Goal: Check status: Check status

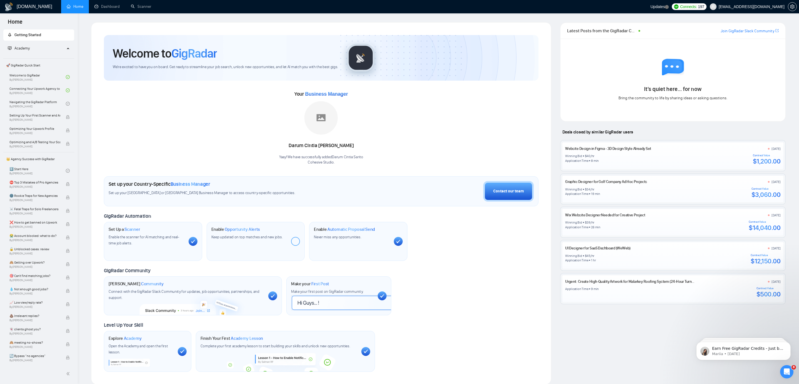
scroll to position [0, 0]
click at [759, 30] on link "Join GigRadar Slack Community" at bounding box center [748, 31] width 54 height 6
click at [104, 7] on link "Dashboard" at bounding box center [106, 6] width 25 height 5
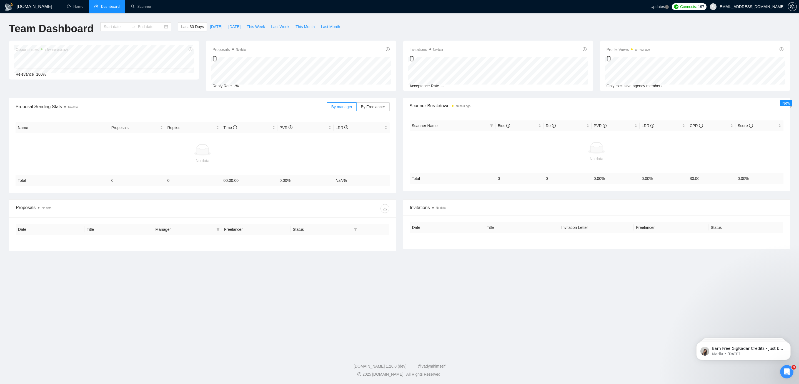
type input "[DATE]"
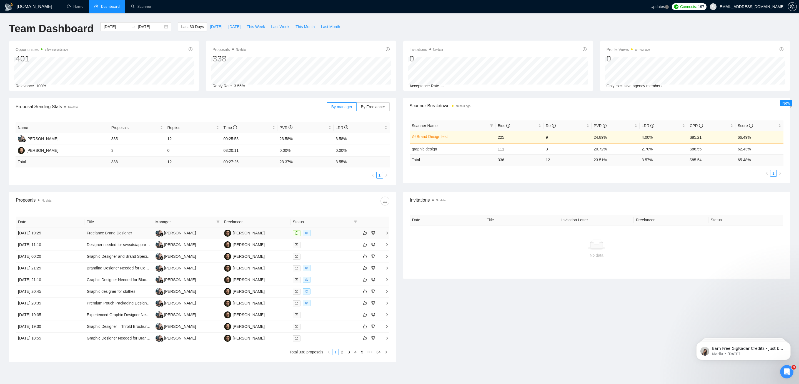
click at [70, 233] on td "[DATE] 19:25" at bounding box center [50, 233] width 69 height 12
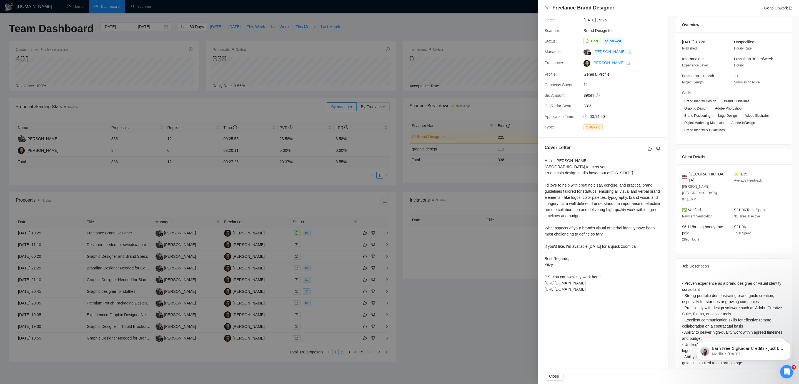
click at [481, 188] on div at bounding box center [399, 192] width 799 height 384
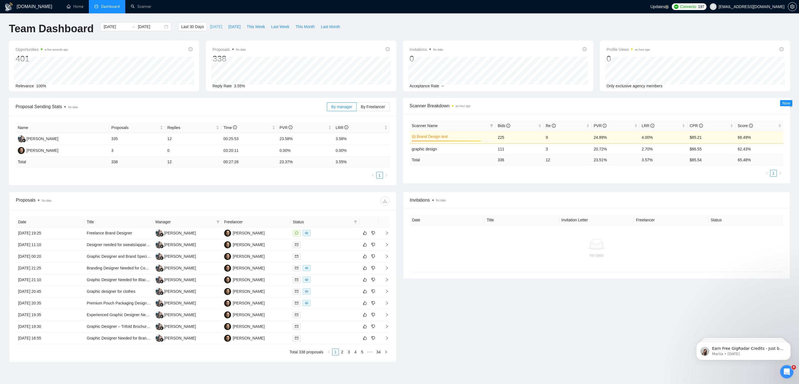
click at [212, 28] on span "[DATE]" at bounding box center [216, 27] width 12 height 6
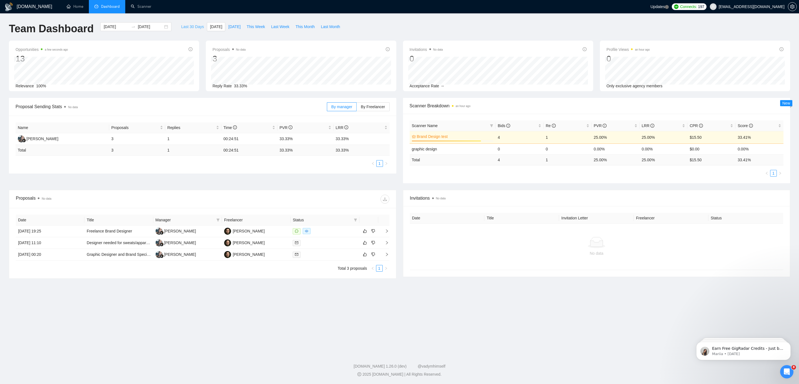
click at [190, 27] on span "Last 30 Days" at bounding box center [192, 27] width 23 height 6
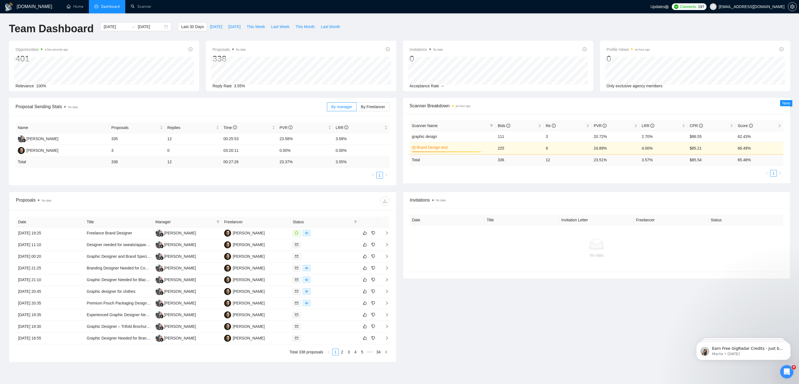
click at [599, 160] on td "23.51 %" at bounding box center [616, 159] width 48 height 11
click at [597, 161] on td "23.51 %" at bounding box center [616, 159] width 48 height 11
click at [287, 139] on td "23.58%" at bounding box center [306, 139] width 56 height 12
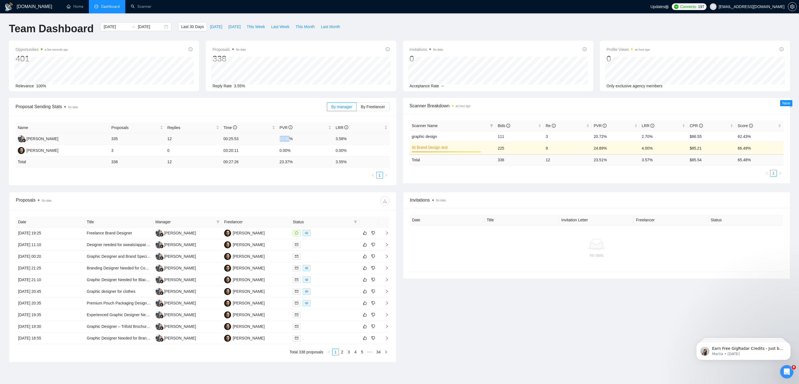
click at [287, 139] on td "23.58%" at bounding box center [306, 139] width 56 height 12
click at [286, 139] on td "23.58%" at bounding box center [306, 139] width 56 height 12
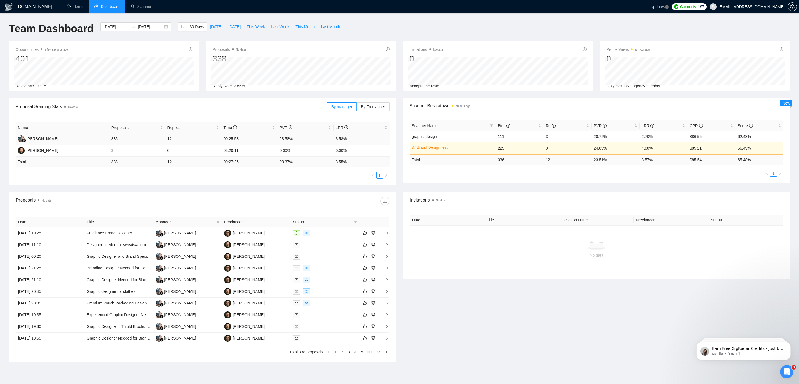
click at [347, 140] on td "3.58%" at bounding box center [362, 139] width 56 height 12
click at [253, 27] on span "This Week" at bounding box center [256, 27] width 18 height 6
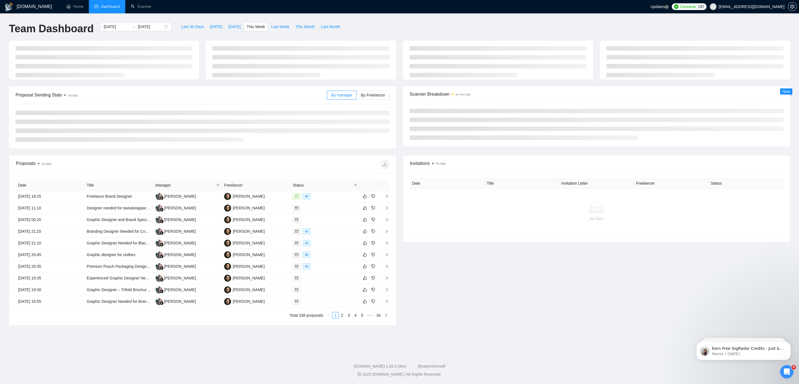
type input "[DATE]"
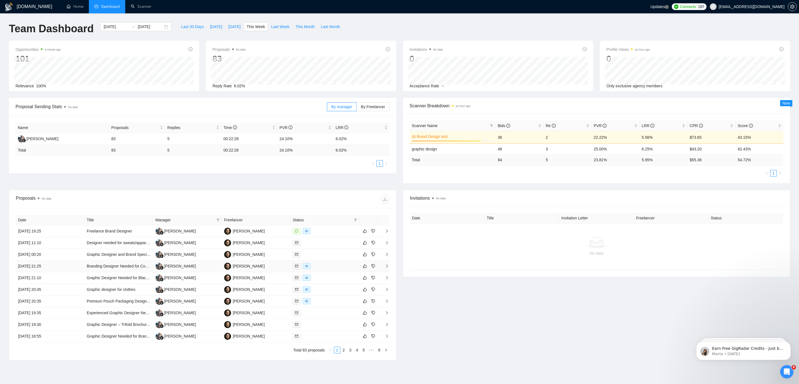
click at [333, 264] on div at bounding box center [325, 266] width 64 height 6
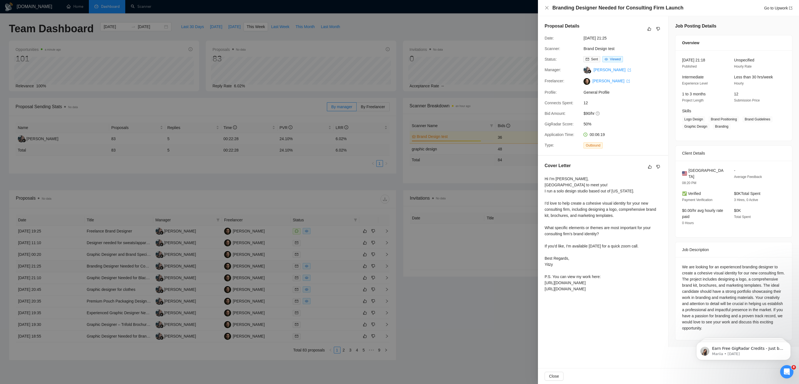
click at [333, 264] on div at bounding box center [399, 192] width 799 height 384
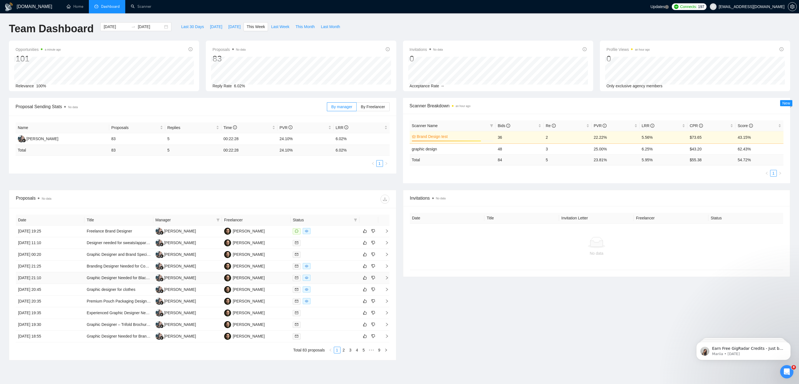
click at [331, 278] on div at bounding box center [325, 277] width 64 height 6
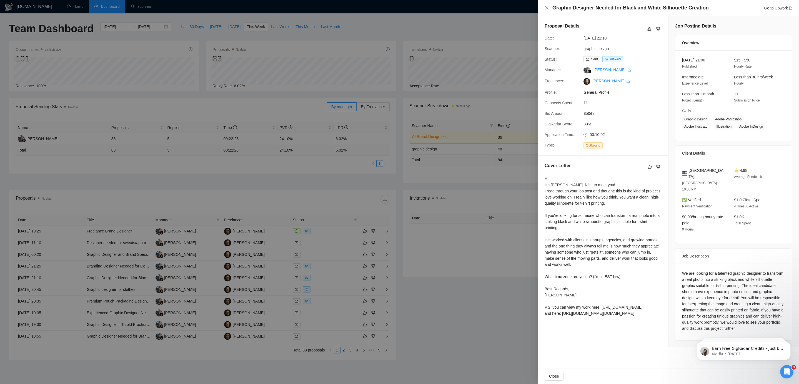
click at [335, 289] on div at bounding box center [399, 192] width 799 height 384
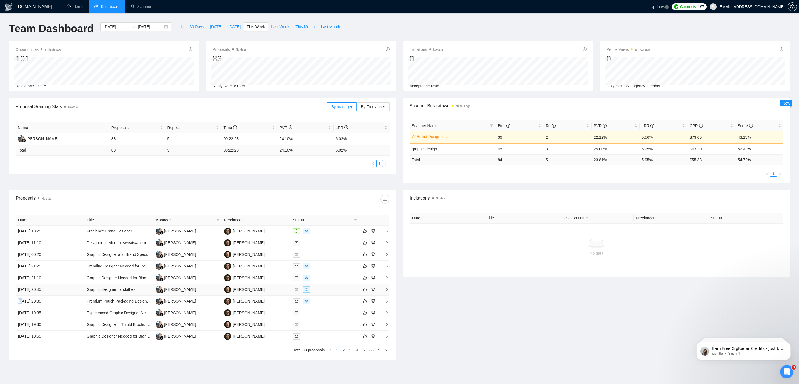
click at [335, 291] on div at bounding box center [325, 289] width 64 height 6
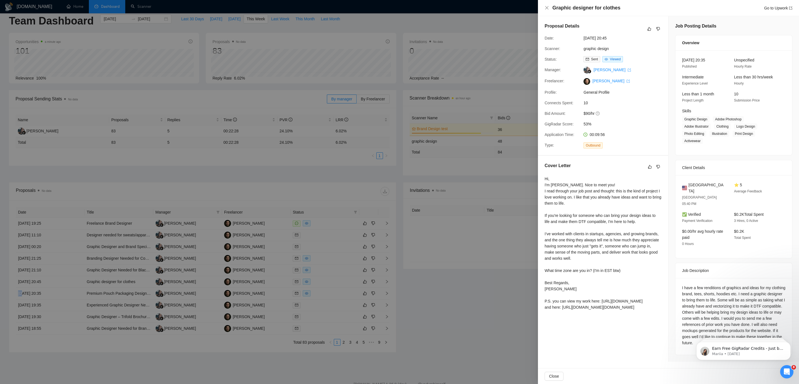
scroll to position [7, 0]
click at [402, 256] on div at bounding box center [399, 192] width 799 height 384
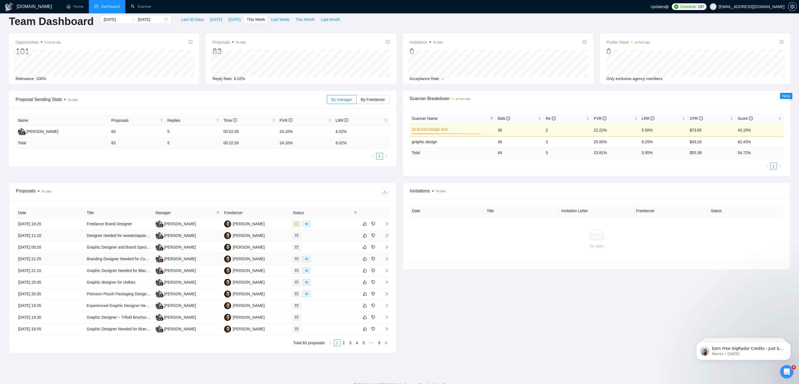
scroll to position [0, 0]
